Goal: Find specific page/section: Find specific page/section

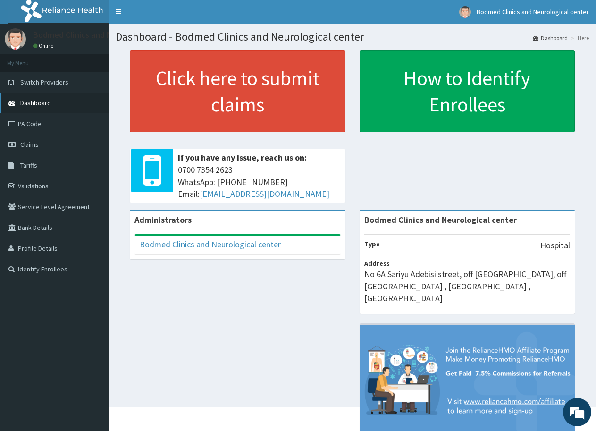
click at [49, 104] on span "Dashboard" at bounding box center [35, 103] width 31 height 8
click at [30, 122] on link "PA Code" at bounding box center [54, 123] width 109 height 21
